Goal: Task Accomplishment & Management: Use online tool/utility

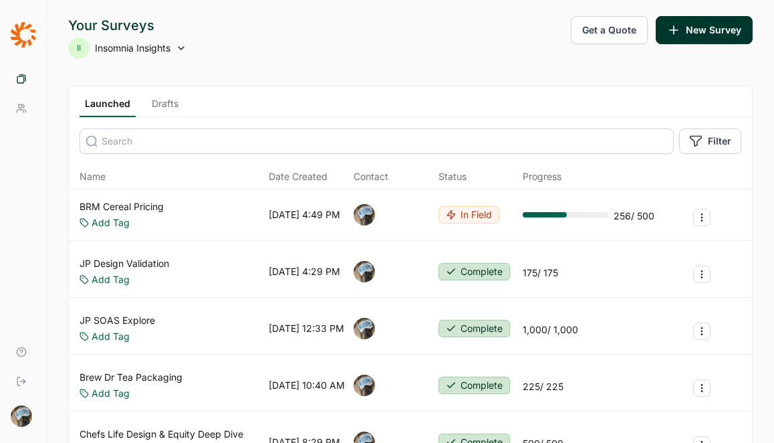
click at [141, 205] on link "BRM Cereal Pricing" at bounding box center [122, 206] width 84 height 13
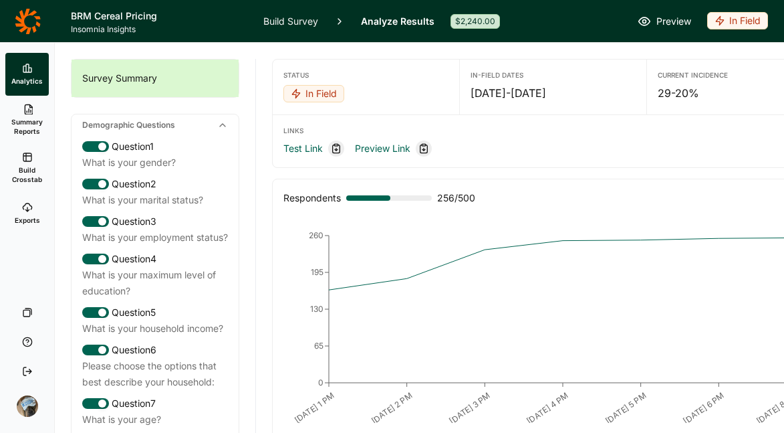
click at [731, 20] on div "In Field" at bounding box center [738, 20] width 61 height 17
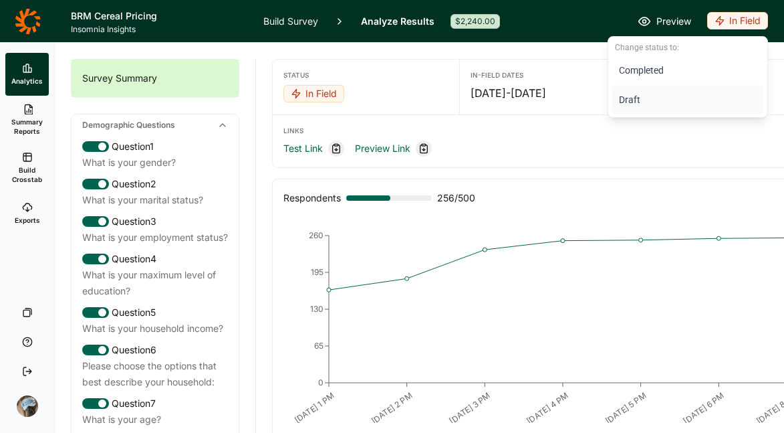
click at [639, 105] on button "Draft" at bounding box center [688, 99] width 151 height 29
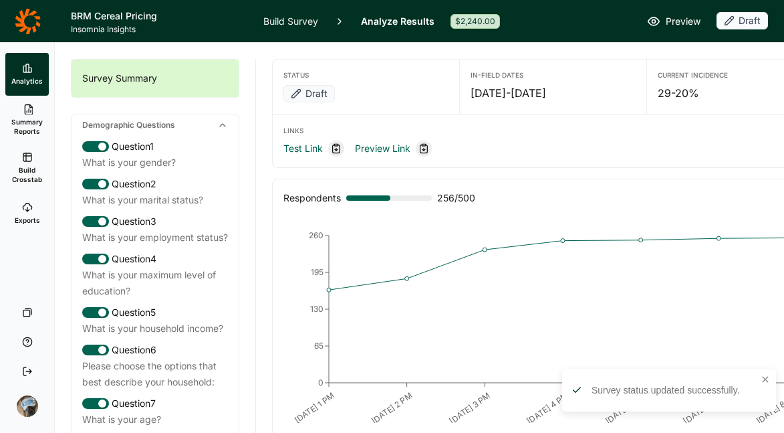
click at [280, 23] on link "Build Survey" at bounding box center [290, 21] width 55 height 42
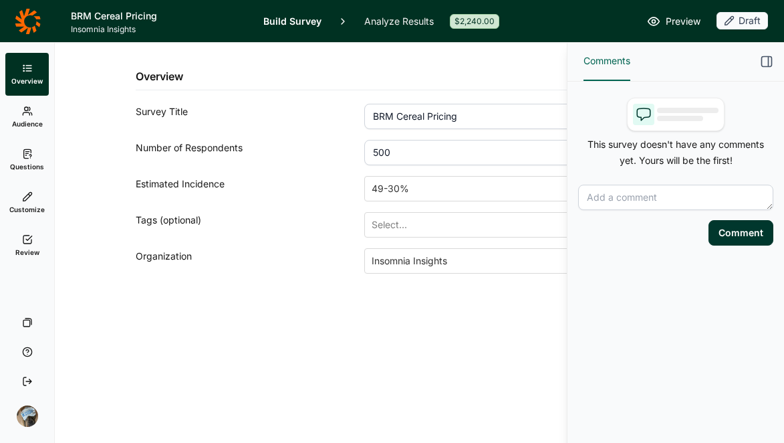
click at [27, 254] on span "Review" at bounding box center [27, 251] width 24 height 9
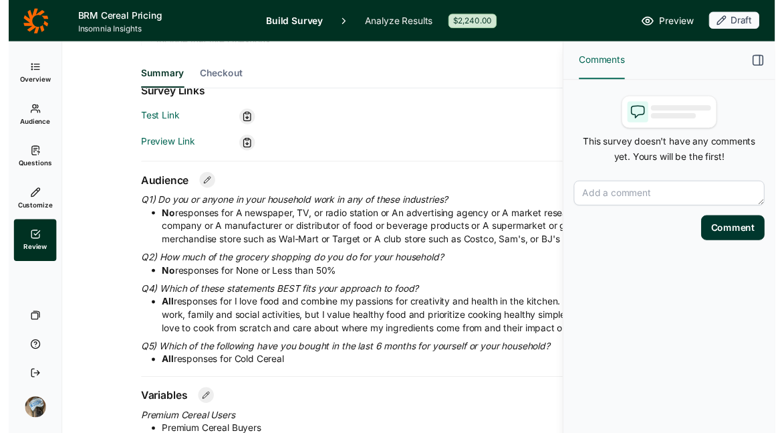
scroll to position [418, 0]
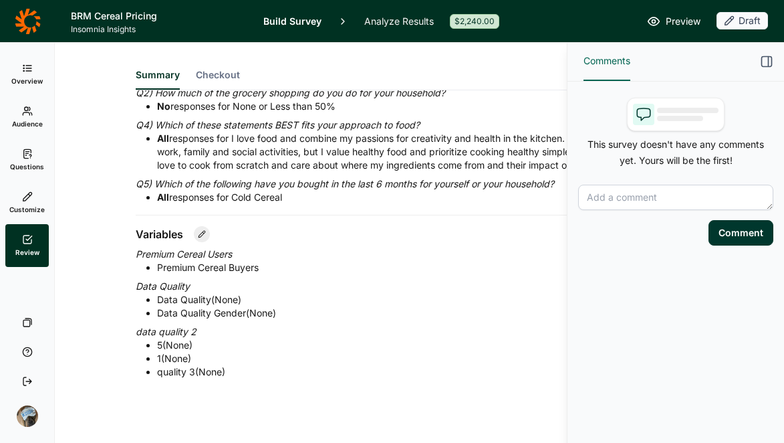
click at [770, 60] on icon "button" at bounding box center [766, 61] width 13 height 13
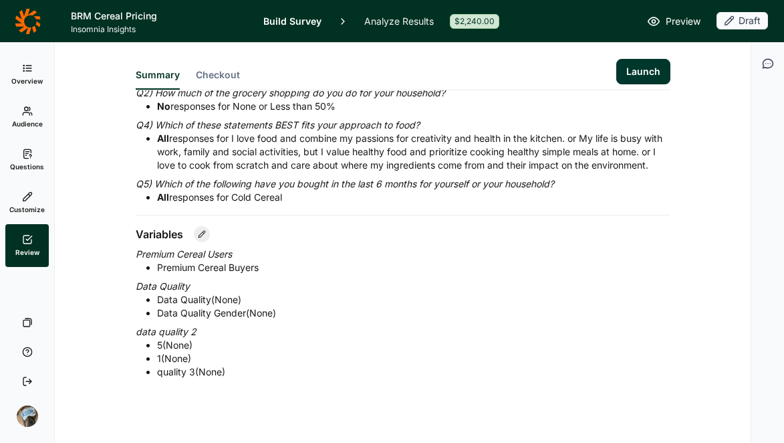
click at [617, 69] on button "Launch" at bounding box center [644, 71] width 54 height 25
